Goal: Check status: Check status

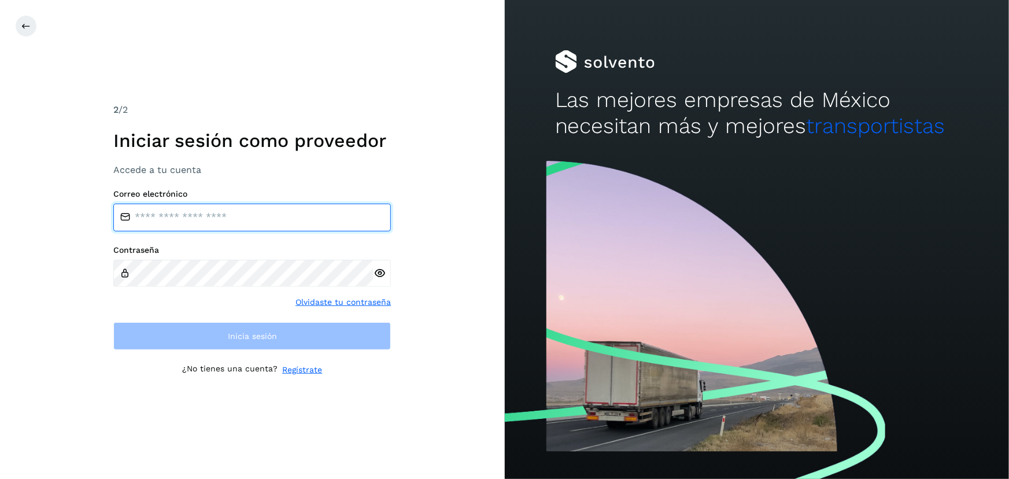
click at [182, 223] on input "email" at bounding box center [252, 218] width 278 height 28
type input "**********"
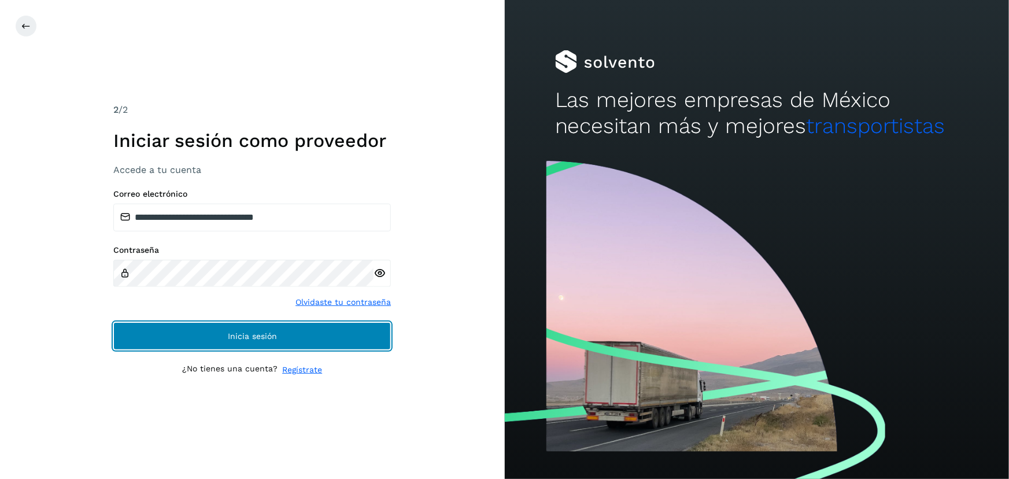
click at [243, 342] on button "Inicia sesión" at bounding box center [252, 336] width 278 height 28
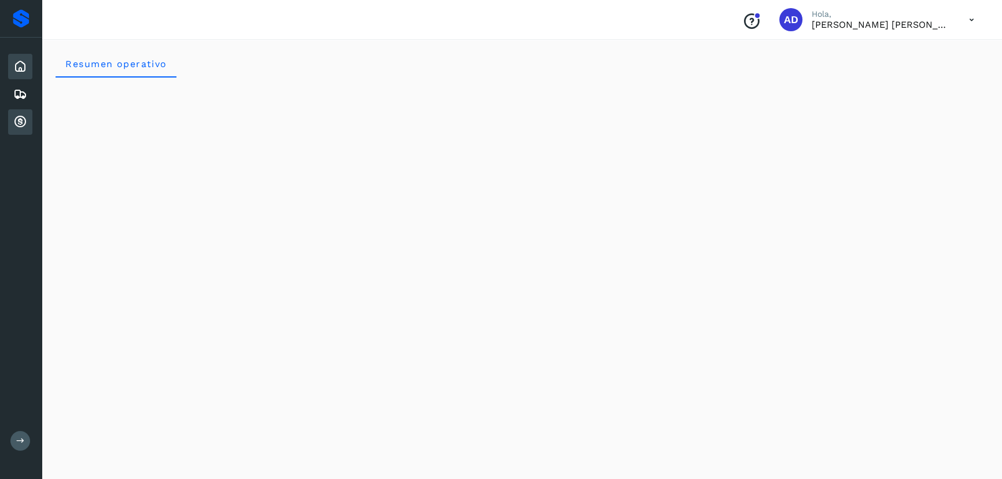
click at [25, 127] on icon at bounding box center [20, 122] width 14 height 14
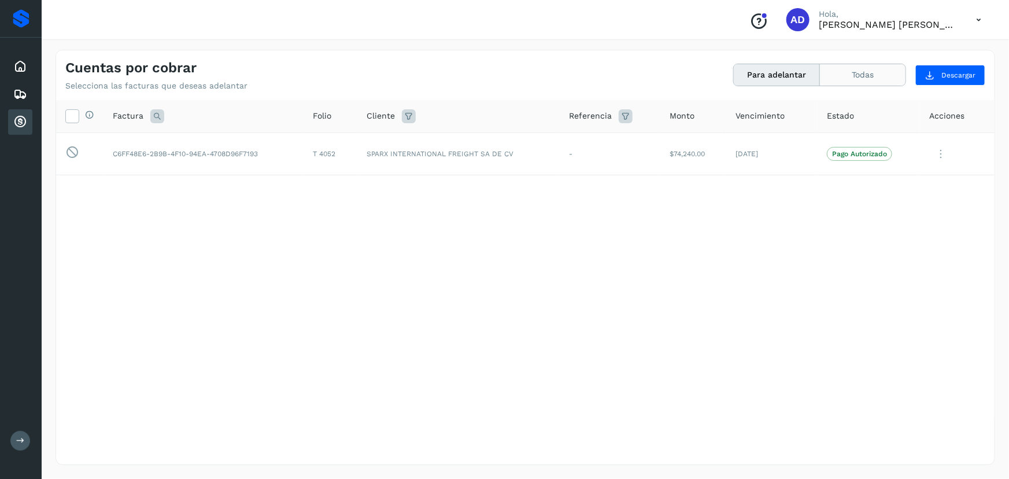
click at [863, 76] on button "Todas" at bounding box center [863, 74] width 86 height 21
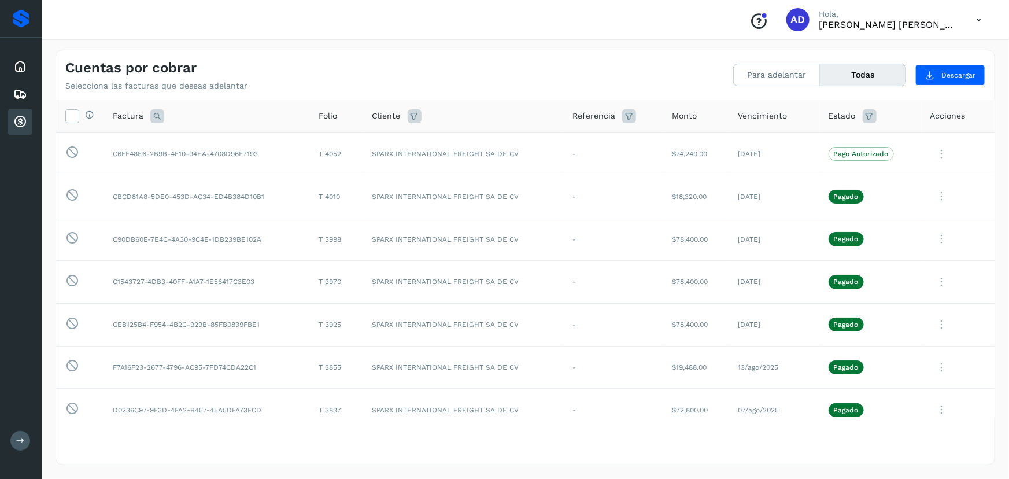
click at [988, 15] on icon at bounding box center [979, 20] width 24 height 24
click at [924, 44] on div "Cerrar sesión" at bounding box center [922, 52] width 138 height 22
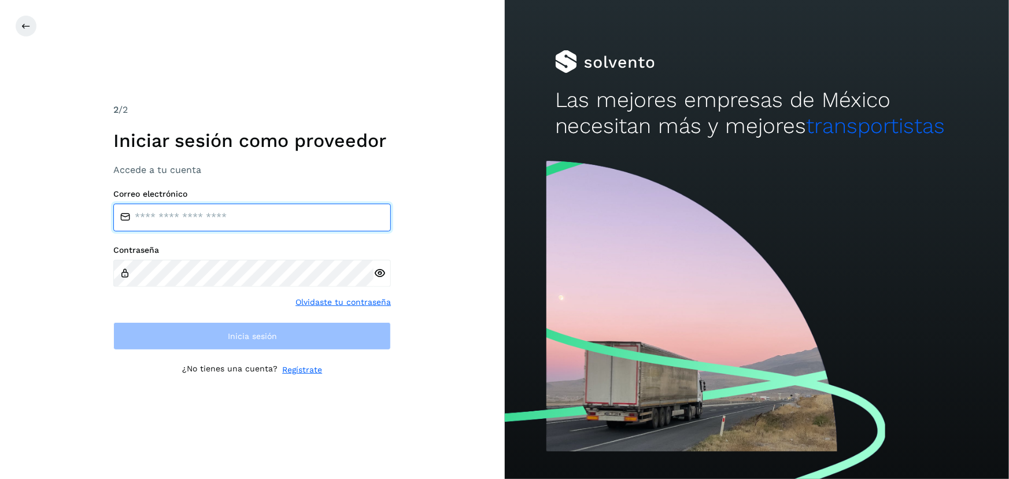
click at [168, 222] on input "email" at bounding box center [252, 218] width 278 height 28
type input "**********"
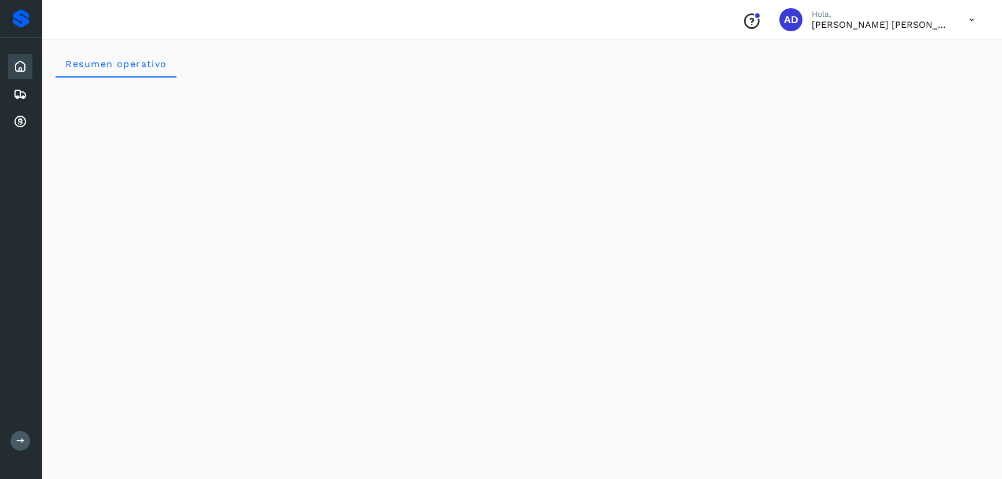
click at [2, 126] on div "Inicio Embarques Cuentas por cobrar" at bounding box center [21, 94] width 42 height 113
click at [9, 124] on div "Cuentas por cobrar" at bounding box center [20, 121] width 24 height 25
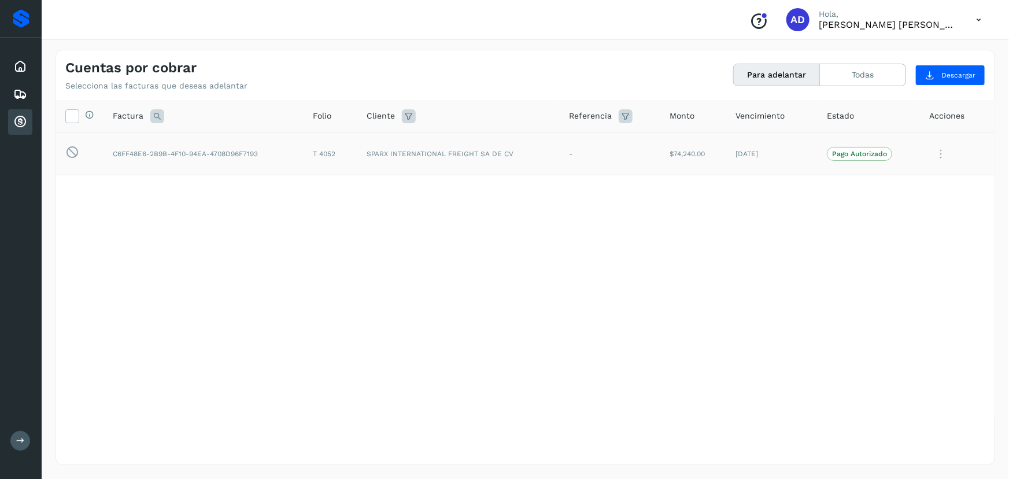
click at [943, 148] on icon at bounding box center [941, 154] width 23 height 24
click at [706, 261] on div at bounding box center [504, 239] width 1009 height 479
click at [978, 25] on icon at bounding box center [979, 20] width 24 height 24
click at [908, 50] on div "Cerrar sesión" at bounding box center [922, 52] width 138 height 22
